Goal: Task Accomplishment & Management: Manage account settings

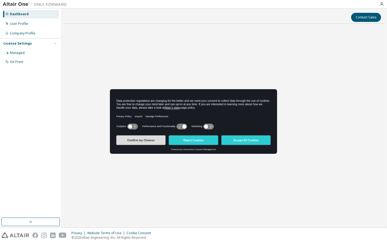
click at [142, 142] on button "Confirm my Choices" at bounding box center [140, 140] width 49 height 10
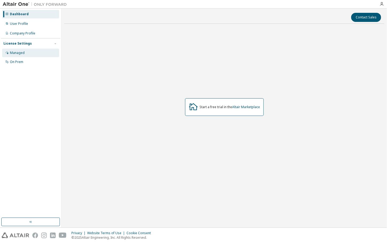
click at [25, 53] on div "Managed" at bounding box center [30, 53] width 57 height 9
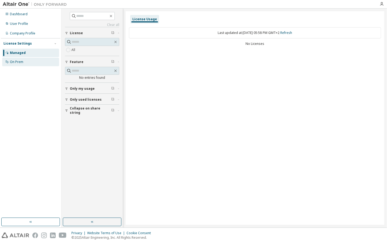
click at [27, 64] on div "On Prem" at bounding box center [30, 62] width 57 height 9
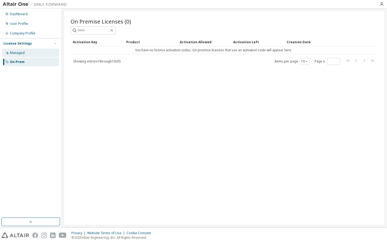
click at [34, 54] on div "Managed" at bounding box center [30, 53] width 57 height 9
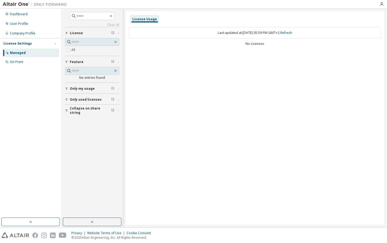
click at [106, 142] on div "Clear all Collapse on share string Only used licenses Only my usage Feature No …" at bounding box center [92, 113] width 60 height 208
click at [20, 25] on div "User Profile" at bounding box center [19, 24] width 18 height 4
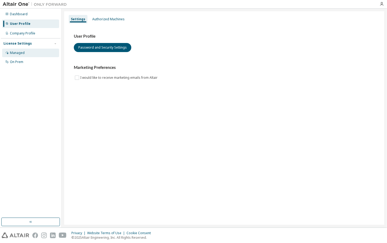
click at [20, 49] on div "Managed" at bounding box center [30, 53] width 57 height 9
